Goal: Transaction & Acquisition: Book appointment/travel/reservation

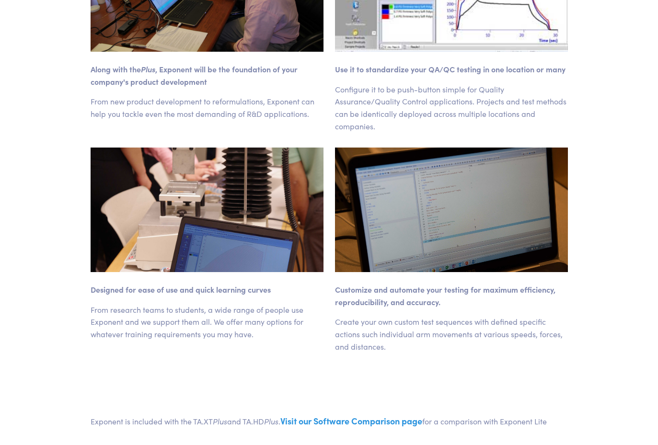
scroll to position [336, 0]
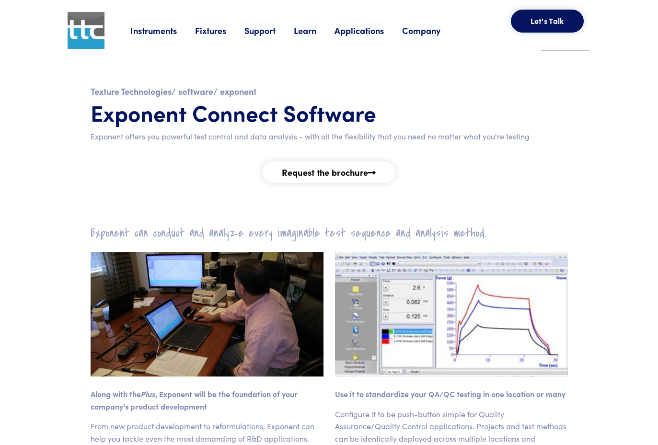
scroll to position [527, 0]
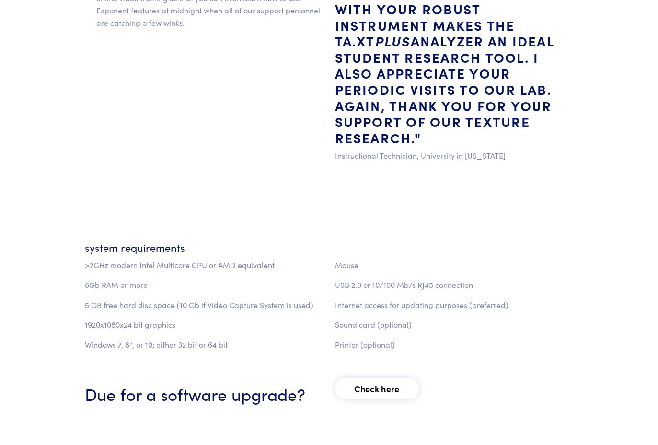
scroll to position [1359, 0]
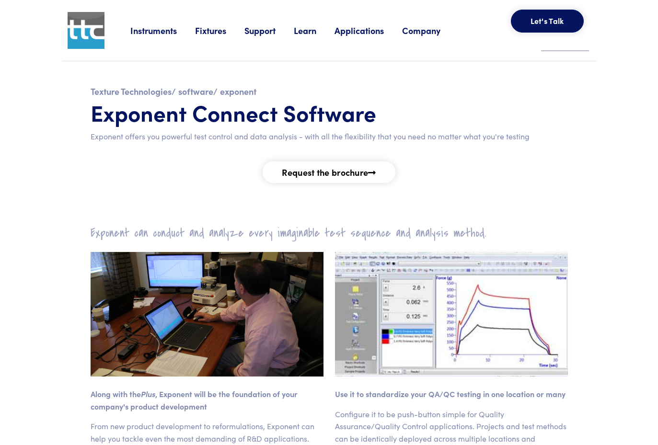
scroll to position [1359, 0]
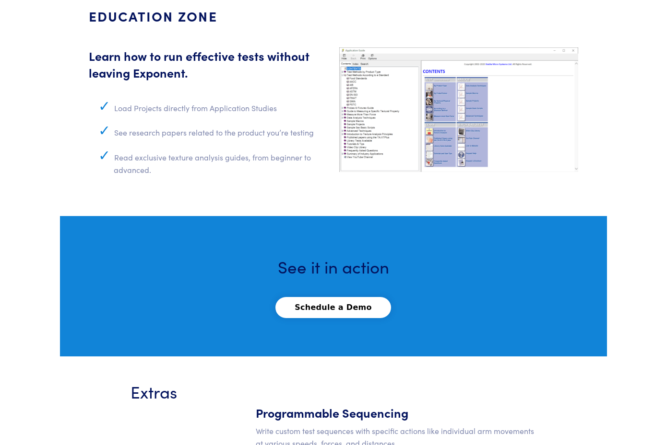
scroll to position [3617, 0]
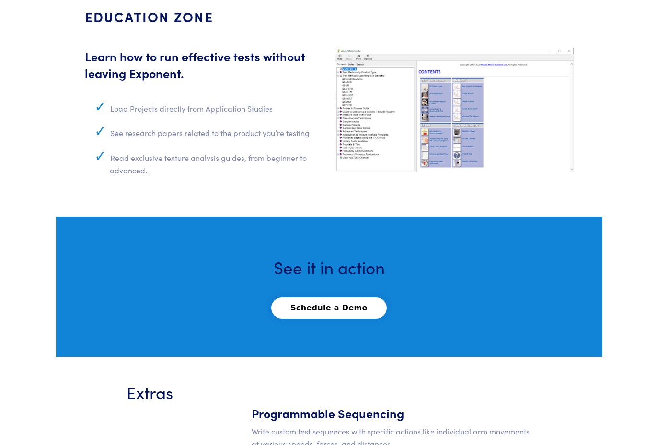
click at [288, 298] on button "Schedule a Demo" at bounding box center [329, 308] width 116 height 21
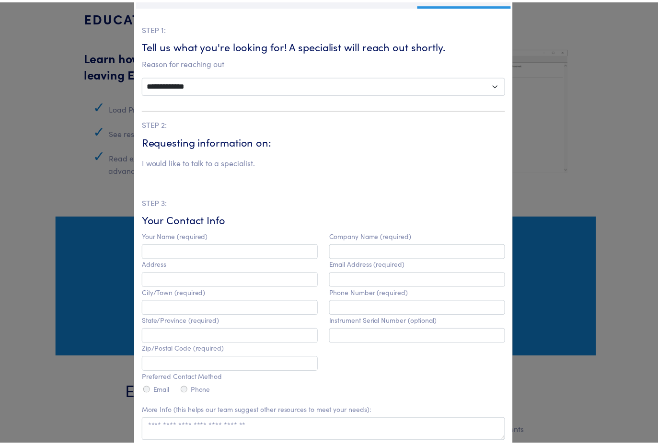
scroll to position [191, 0]
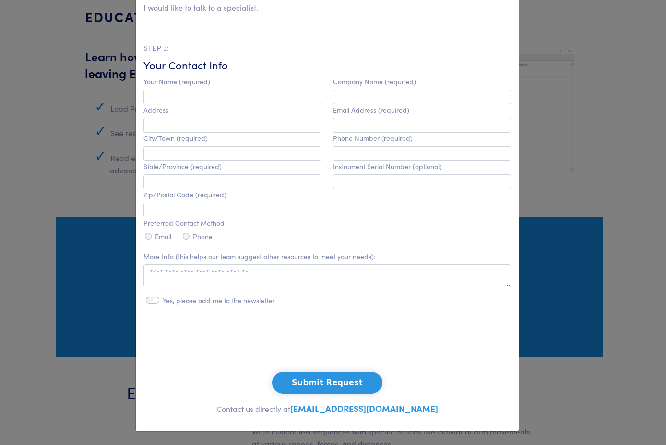
click at [539, 262] on div "**********" at bounding box center [333, 222] width 666 height 445
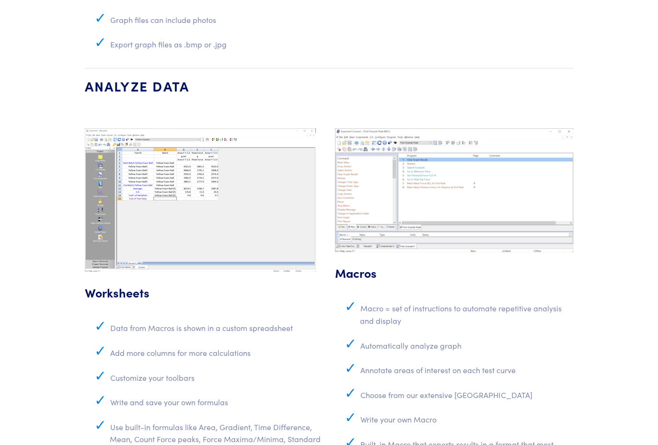
scroll to position [2610, 0]
